Goal: Information Seeking & Learning: Find specific fact

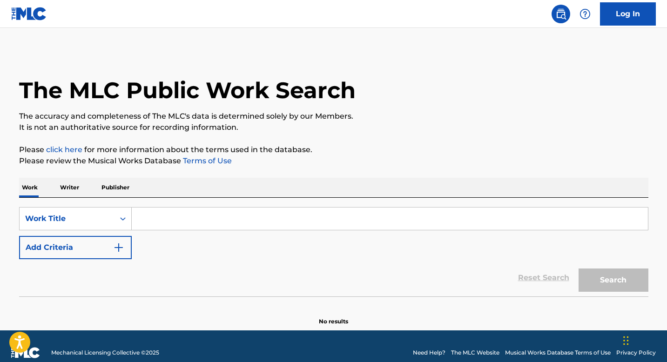
click at [186, 229] on input "Search Form" at bounding box center [390, 219] width 516 height 22
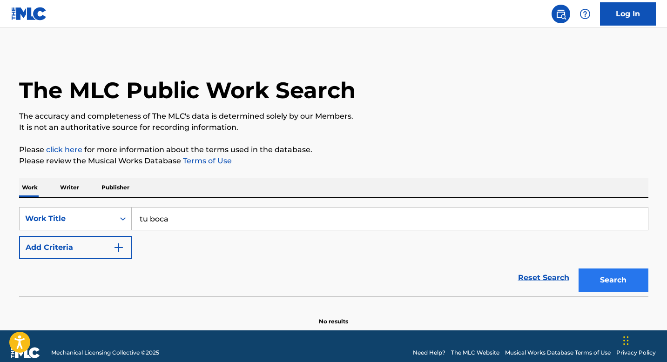
type input "tu boca"
click at [617, 279] on button "Search" at bounding box center [614, 280] width 70 height 23
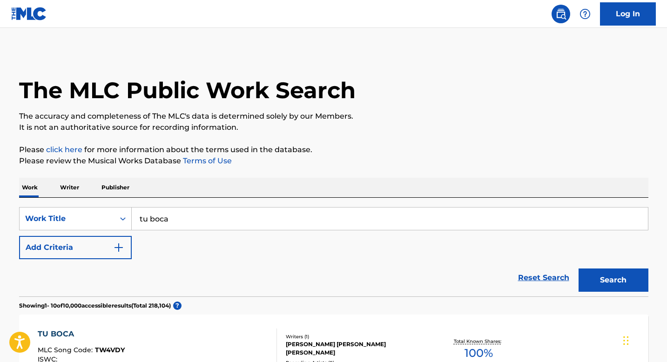
click at [311, 119] on p "The accuracy and completeness of The MLC's data is determined solely by our Mem…" at bounding box center [333, 116] width 629 height 11
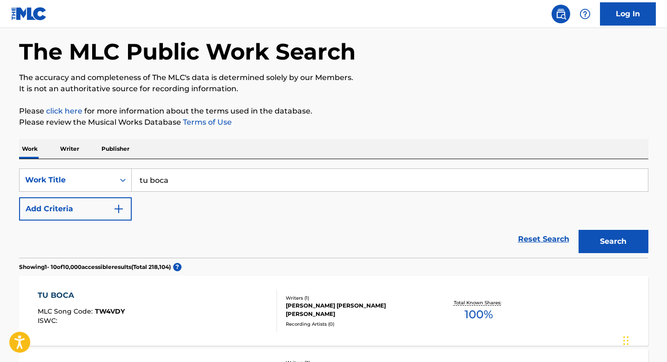
scroll to position [37, 0]
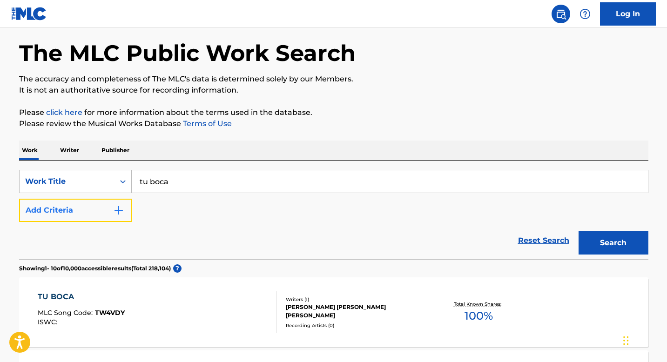
click at [93, 205] on button "Add Criteria" at bounding box center [75, 210] width 113 height 23
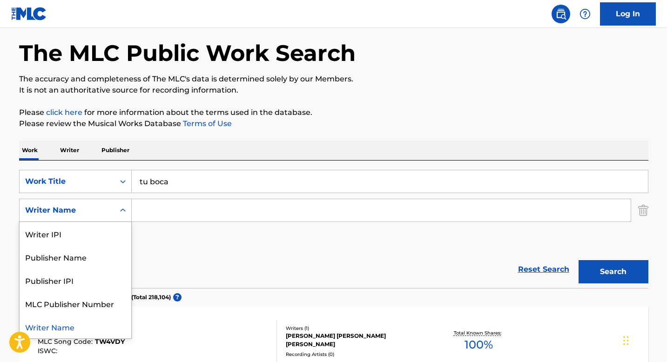
click at [101, 205] on div "Writer Name" at bounding box center [67, 210] width 84 height 11
click at [164, 212] on input "Search Form" at bounding box center [381, 210] width 499 height 22
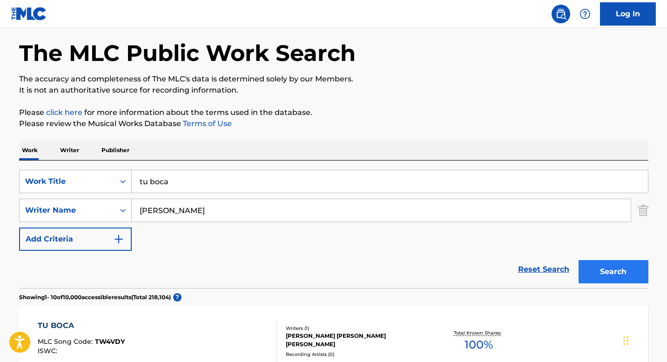
type input "[PERSON_NAME]"
click at [604, 267] on button "Search" at bounding box center [614, 271] width 70 height 23
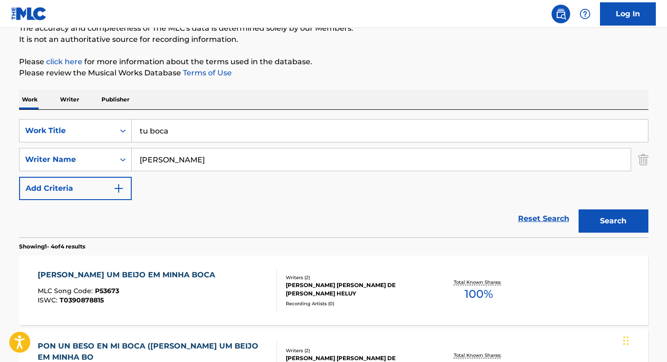
scroll to position [84, 0]
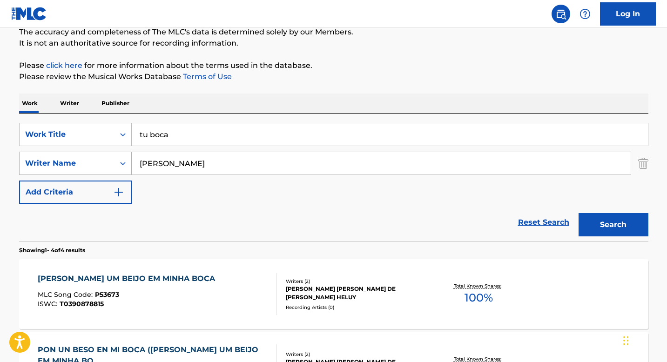
click at [97, 171] on div "Writer Name" at bounding box center [67, 164] width 95 height 18
click at [118, 166] on icon "Search Form" at bounding box center [122, 163] width 9 height 9
click at [645, 157] on img "Search Form" at bounding box center [643, 163] width 10 height 23
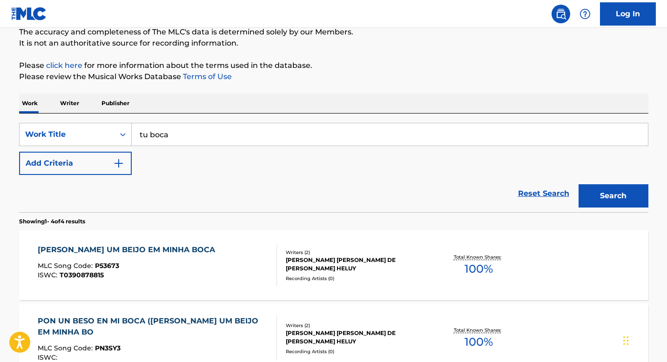
click at [458, 139] on input "tu boca" at bounding box center [390, 134] width 516 height 22
type input "tu boca jd music"
click at [611, 190] on button "Search" at bounding box center [614, 195] width 70 height 23
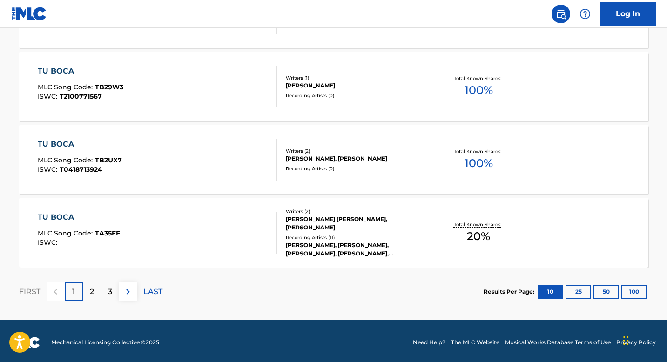
scroll to position [778, 0]
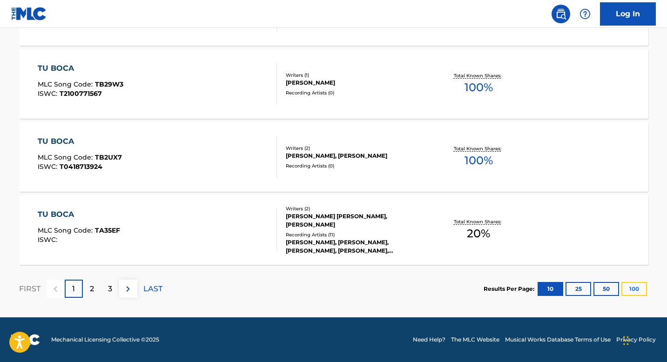
click at [635, 289] on button "100" at bounding box center [635, 289] width 26 height 14
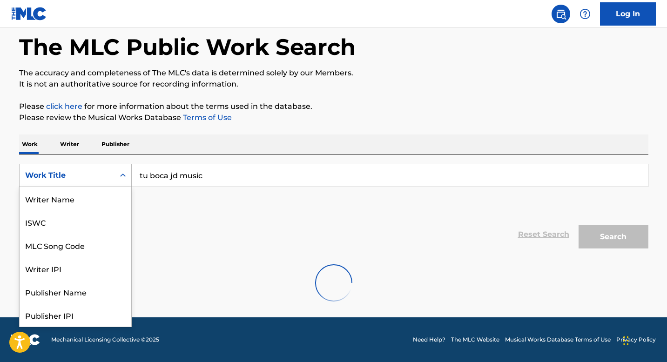
scroll to position [47, 0]
click at [83, 173] on div "Work Title" at bounding box center [67, 175] width 84 height 11
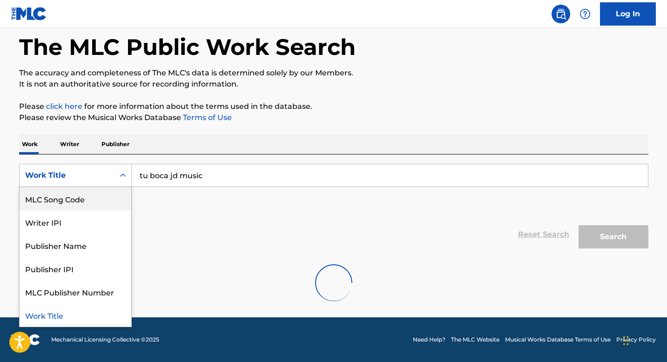
click at [122, 176] on icon "Search Form" at bounding box center [122, 175] width 9 height 9
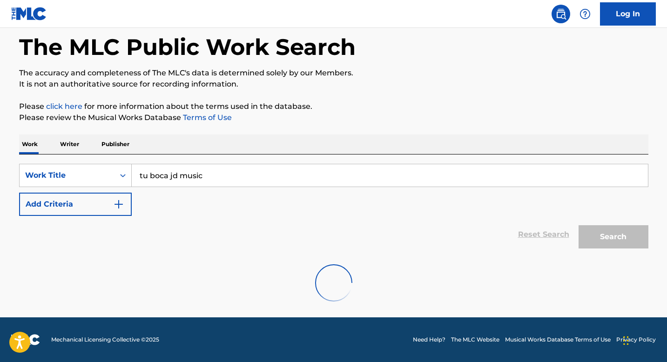
click at [122, 176] on icon "Search Form" at bounding box center [122, 175] width 9 height 9
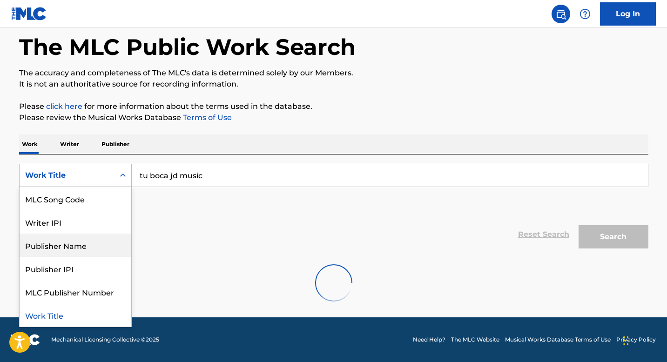
drag, startPoint x: 90, startPoint y: 251, endPoint x: 88, endPoint y: 204, distance: 47.1
click at [88, 219] on div "Writer Name ISWC MLC Song Code Writer IPI Publisher Name Publisher IPI MLC Publ…" at bounding box center [76, 257] width 112 height 140
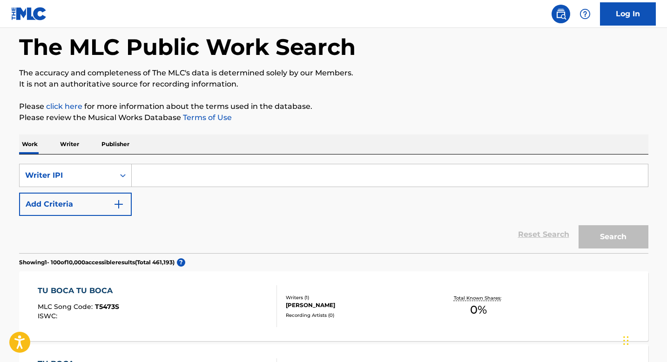
click at [208, 158] on div "SearchWithCriteria2dc05f1a-46db-4ab2-884e-aa4ff79daae0 Writer IPI Add Criteria …" at bounding box center [333, 204] width 629 height 99
click at [208, 170] on input "Search Form" at bounding box center [390, 175] width 516 height 22
paste input "1024509789"
click at [613, 241] on button "Search" at bounding box center [614, 236] width 70 height 23
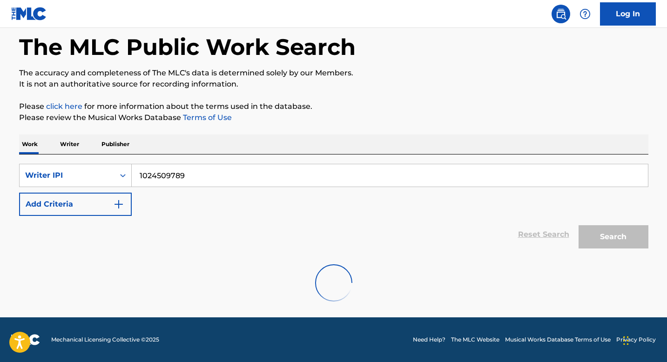
scroll to position [13, 0]
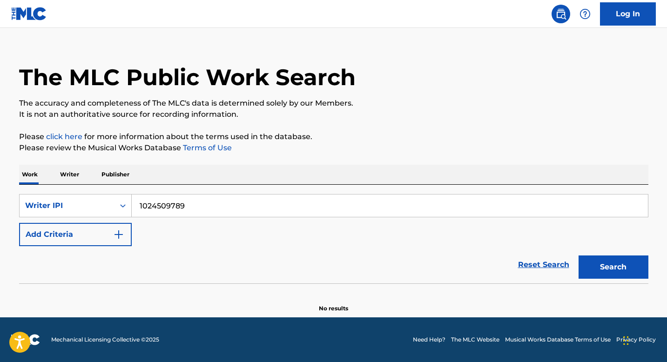
click at [218, 204] on input "1024509789" at bounding box center [390, 206] width 516 height 22
paste input "7088375"
type input "1027088375"
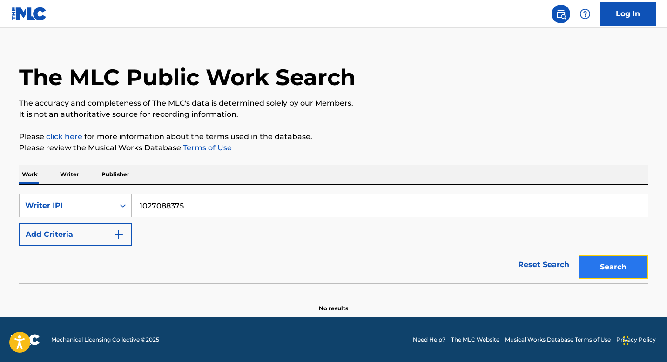
click at [618, 266] on button "Search" at bounding box center [614, 267] width 70 height 23
